Goal: Register for event/course

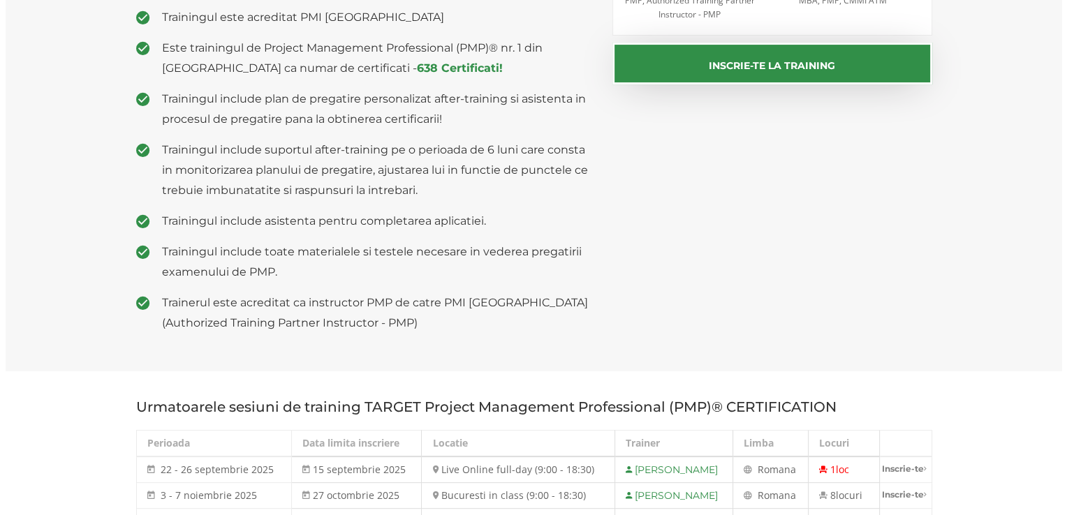
scroll to position [628, 0]
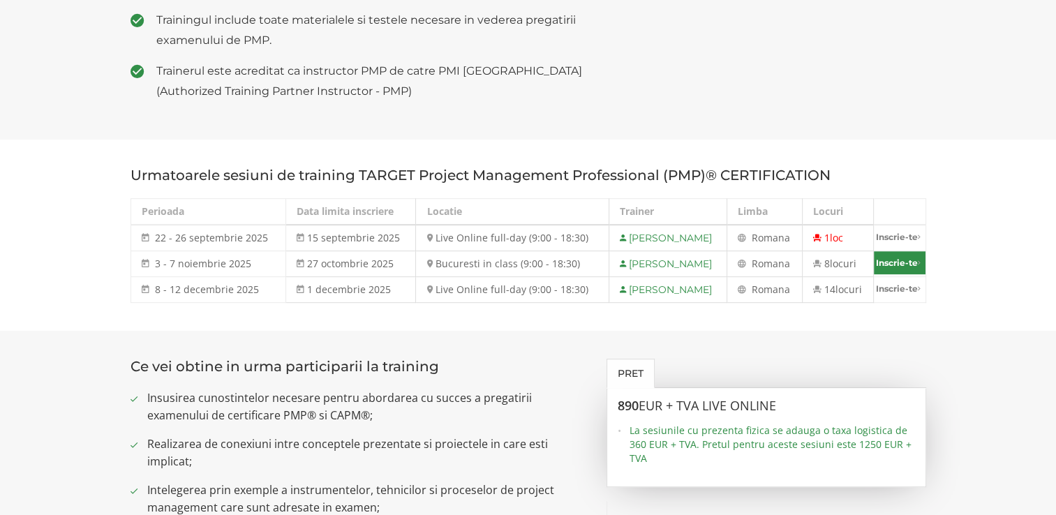
click at [884, 257] on link "Inscrie-te" at bounding box center [900, 262] width 52 height 23
select select "Bucuresti in class (9:00 - 18:30) - 3 noiembrie - 7 noiembrie 2025"
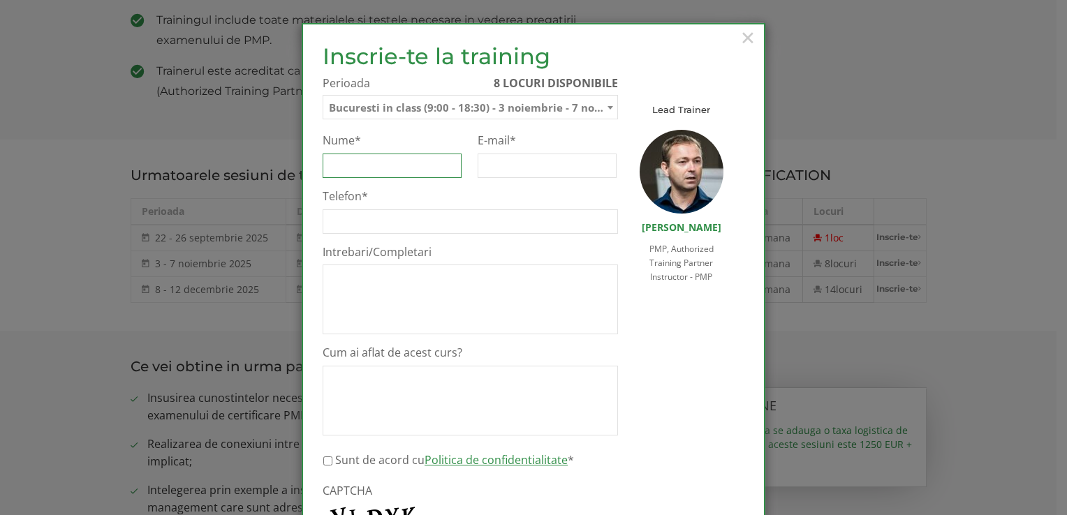
click at [395, 156] on input "Nume *" at bounding box center [392, 166] width 139 height 24
click at [506, 154] on input "E-mail *" at bounding box center [546, 166] width 139 height 24
type input "[EMAIL_ADDRESS][DOMAIN_NAME]"
click at [491, 144] on label "E-mail *" at bounding box center [546, 140] width 139 height 15
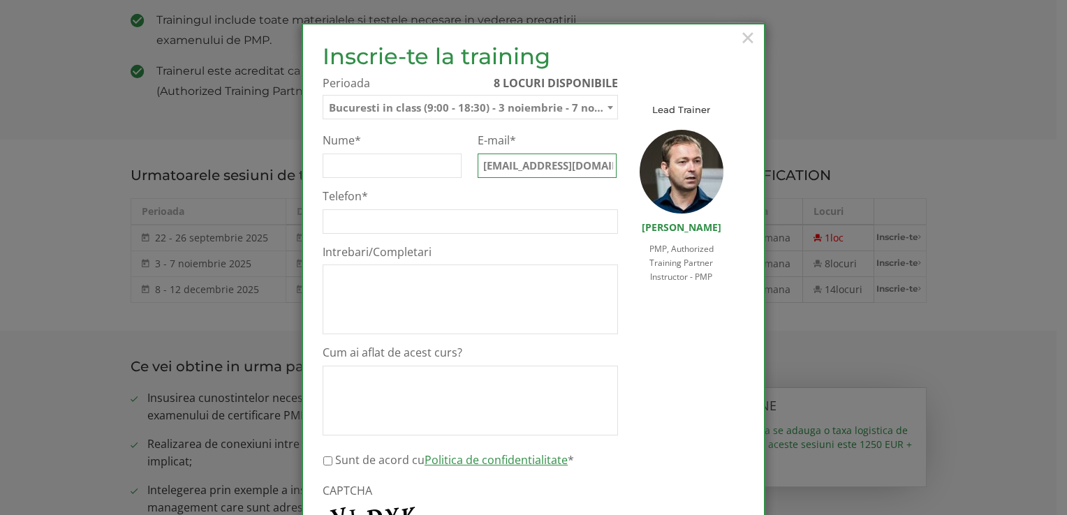
click at [491, 154] on input "[EMAIL_ADDRESS][DOMAIN_NAME]" at bounding box center [546, 166] width 139 height 24
click at [561, 169] on input "[EMAIL_ADDRESS][DOMAIN_NAME]" at bounding box center [546, 166] width 139 height 24
drag, startPoint x: 566, startPoint y: 170, endPoint x: 575, endPoint y: 171, distance: 9.2
click at [565, 170] on input "[EMAIL_ADDRESS][DOMAIN_NAME]" at bounding box center [546, 166] width 139 height 24
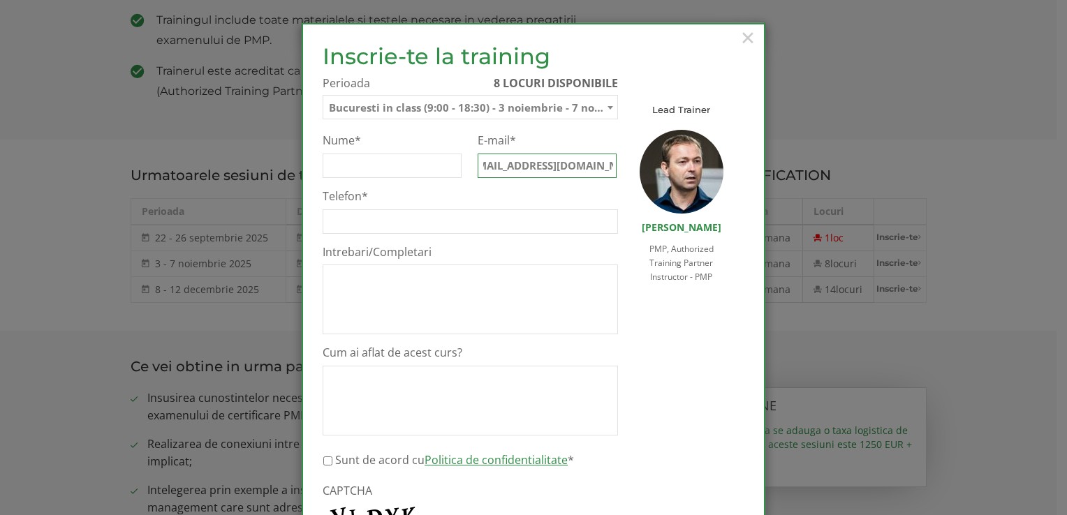
scroll to position [0, 0]
drag, startPoint x: 607, startPoint y: 170, endPoint x: 399, endPoint y: 170, distance: 208.0
click at [355, 157] on ul "Waitlist Nu Curs TARGET Project Management Professional (PMP)® CERTIFICATION Pe…" at bounding box center [470, 345] width 295 height 424
type input "B"
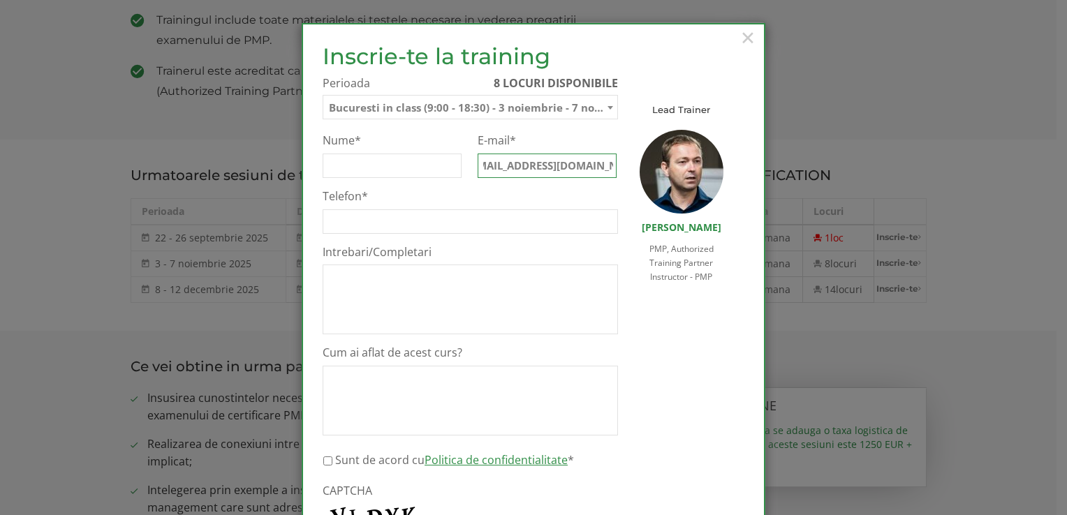
type input "[EMAIL_ADDRESS][DOMAIN_NAME]"
click at [362, 166] on input "Nume *" at bounding box center [392, 166] width 139 height 24
type input "[PERSON_NAME]"
click at [377, 219] on input "Telefon *" at bounding box center [470, 221] width 295 height 24
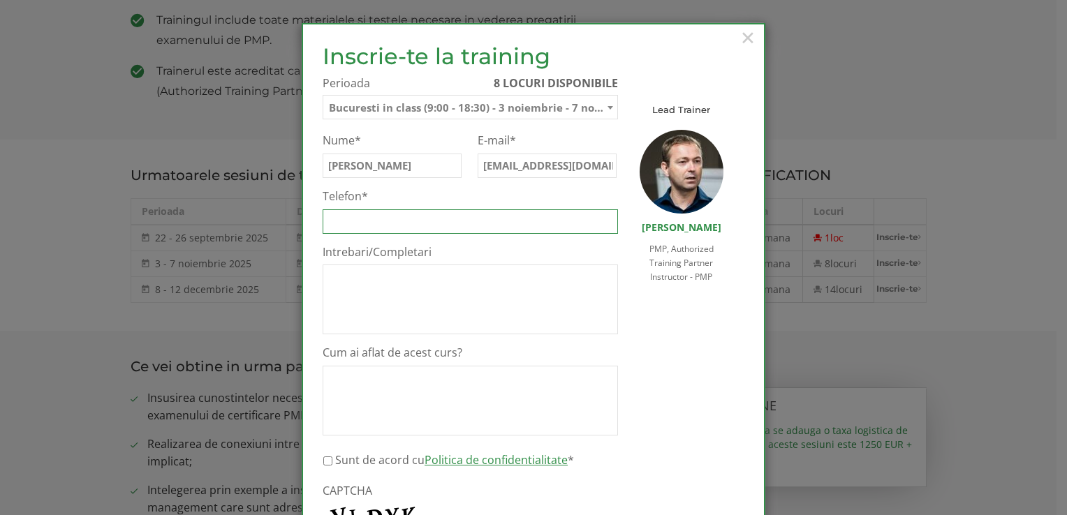
type input "o"
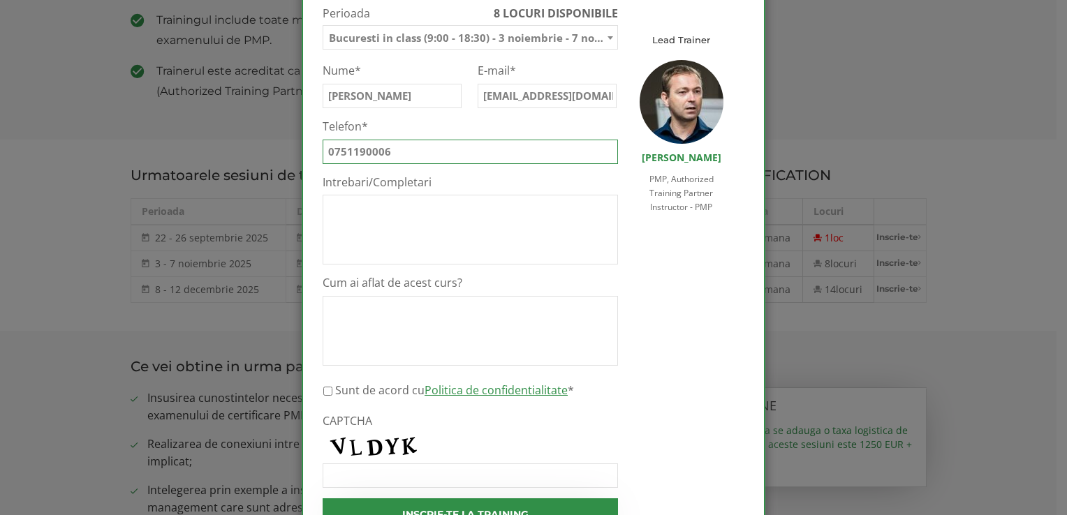
type input "0751190006"
click at [323, 389] on input "Sunt [PERSON_NAME] cu Politica de confidentialitate *" at bounding box center [327, 391] width 9 height 24
checkbox input "true"
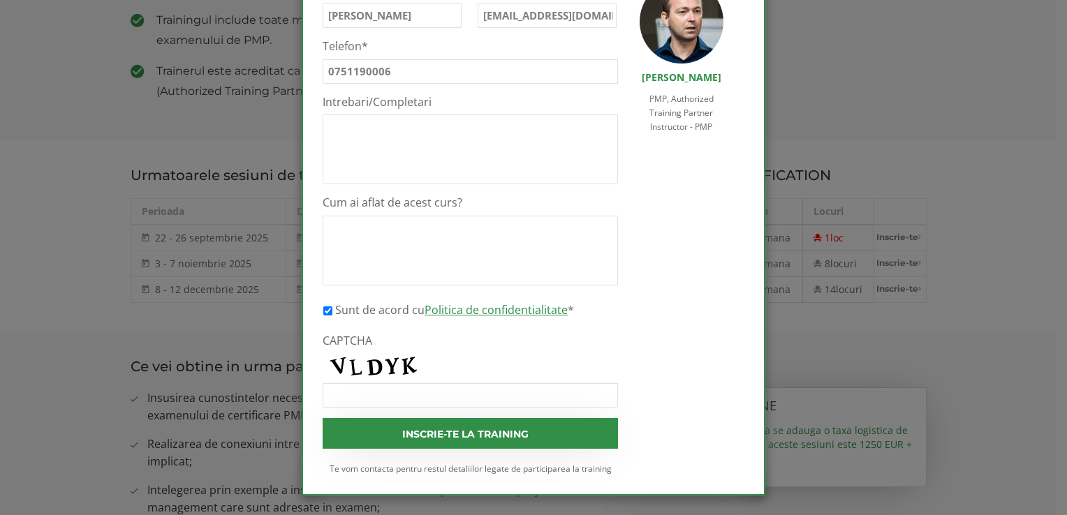
scroll to position [151, 0]
click at [396, 399] on input "CAPTCHA" at bounding box center [470, 395] width 295 height 24
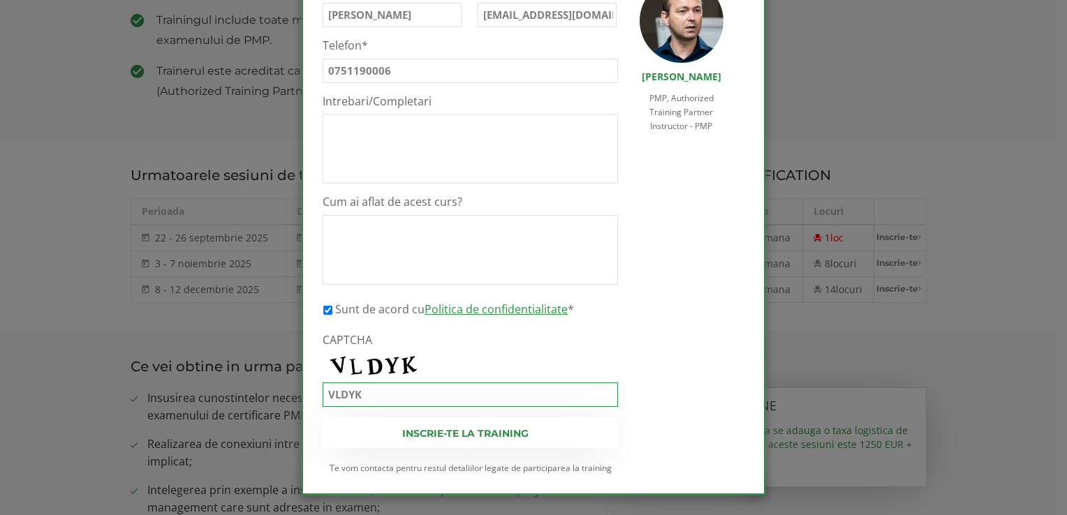
type input "VLDYK"
click at [422, 429] on input "Inscrie-te la training" at bounding box center [470, 432] width 295 height 31
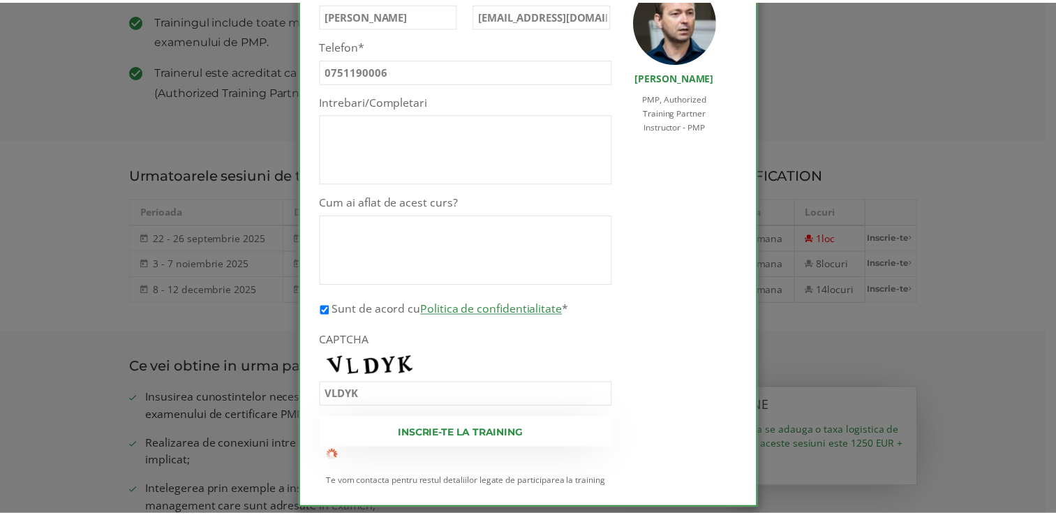
scroll to position [0, 0]
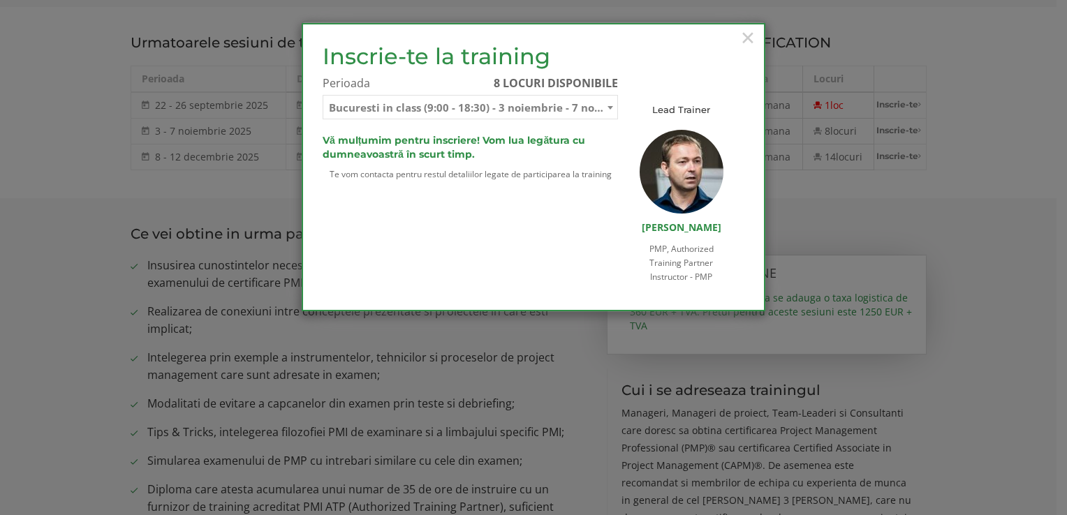
click at [47, 187] on div "× Inscrie-te la training Inscrie-te pe lista de asteptare Te rugam sa completez…" at bounding box center [533, 257] width 1067 height 515
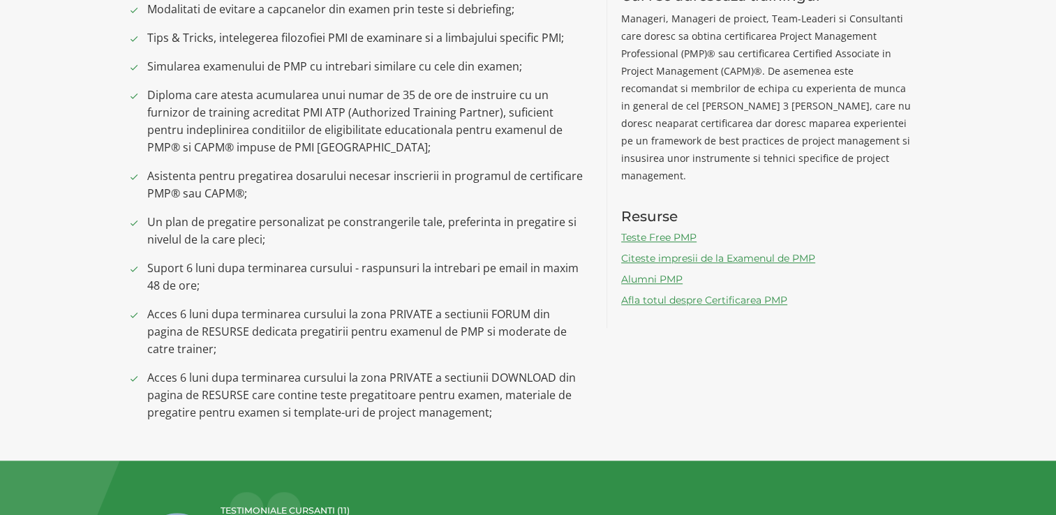
scroll to position [1154, 0]
